Goal: Transaction & Acquisition: Purchase product/service

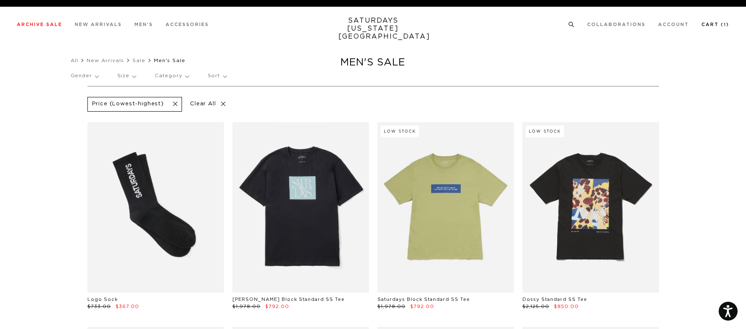
click at [713, 24] on link "Cart ( 1 )" at bounding box center [715, 24] width 28 height 5
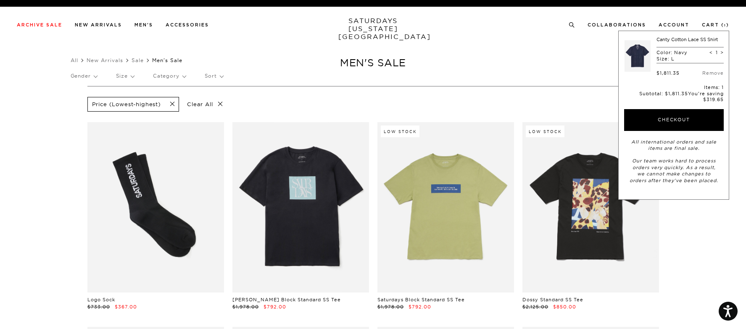
click at [624, 51] on link at bounding box center [637, 56] width 26 height 39
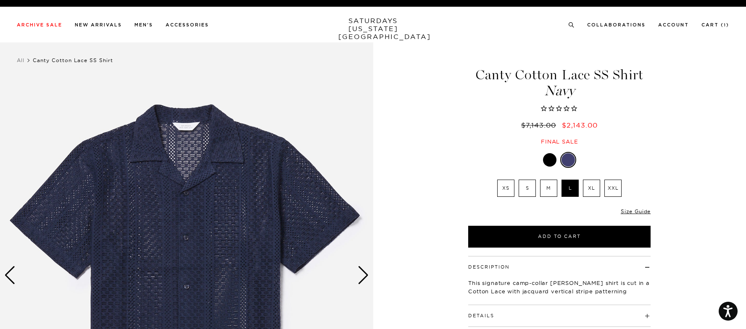
click at [591, 186] on label "XL" at bounding box center [591, 188] width 17 height 17
click at [0, 0] on input "XL" at bounding box center [0, 0] width 0 height 0
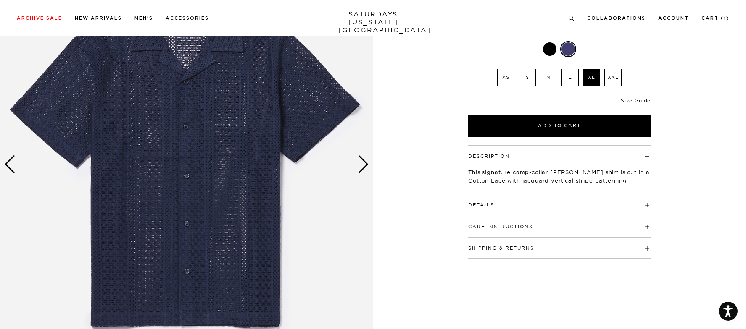
scroll to position [111, 0]
